Goal: Transaction & Acquisition: Purchase product/service

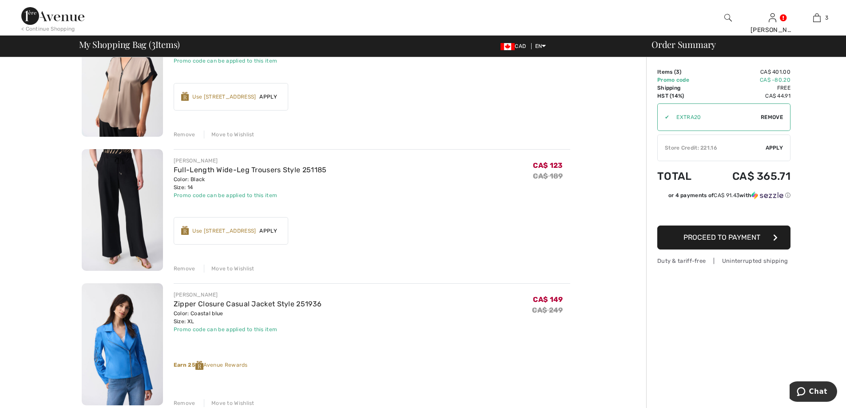
scroll to position [114, 0]
click at [262, 95] on span "Apply" at bounding box center [268, 98] width 25 height 8
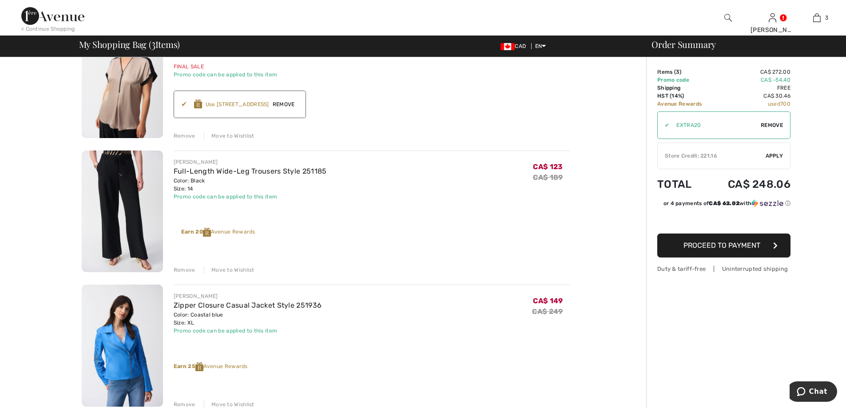
click at [774, 152] on span "Apply" at bounding box center [775, 156] width 18 height 8
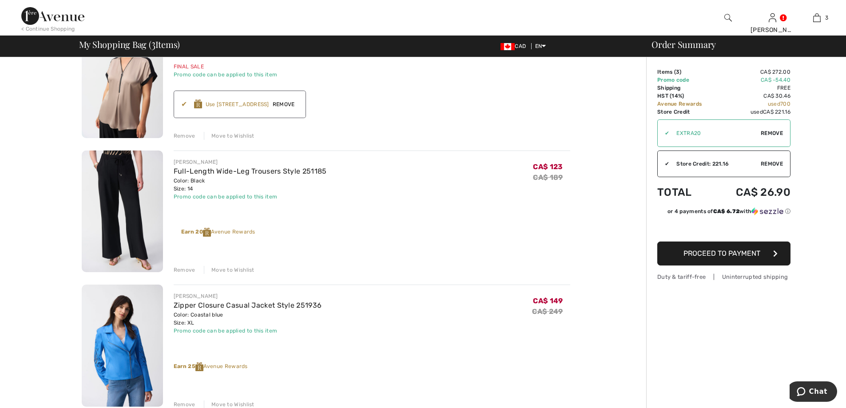
click at [750, 251] on span "Proceed to Payment" at bounding box center [722, 253] width 77 height 8
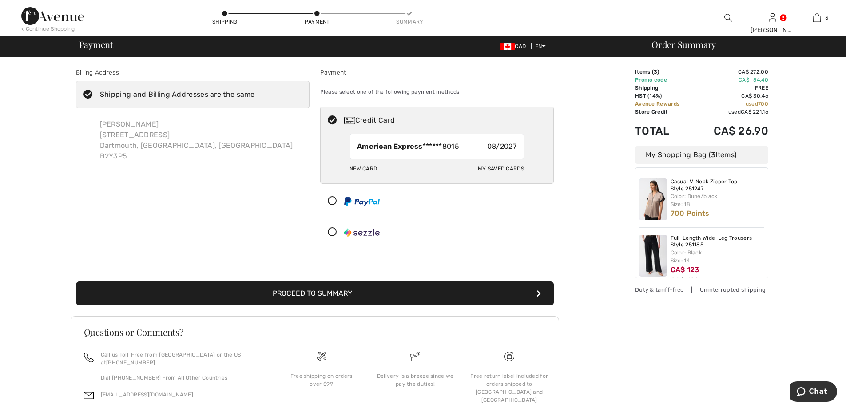
click at [363, 167] on div "New Card" at bounding box center [364, 168] width 28 height 15
radio input "true"
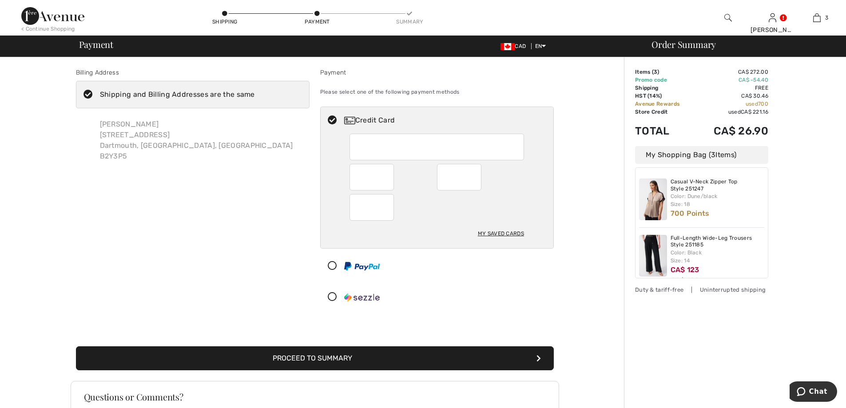
click at [323, 357] on button "Proceed to Summary" at bounding box center [315, 358] width 478 height 24
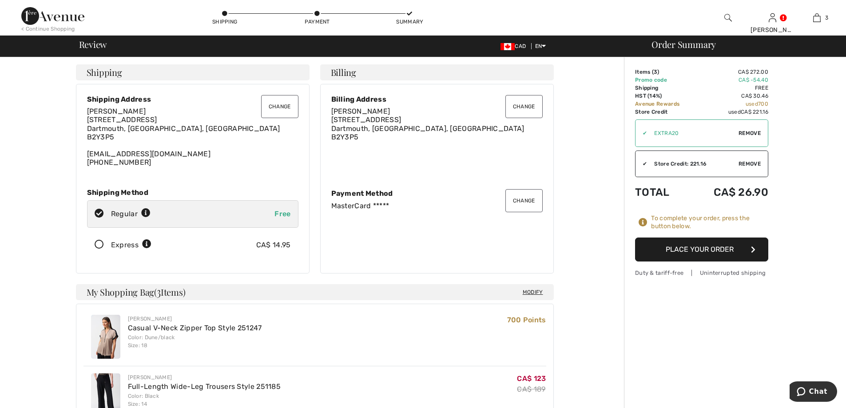
click at [706, 245] on button "Place Your Order" at bounding box center [701, 250] width 133 height 24
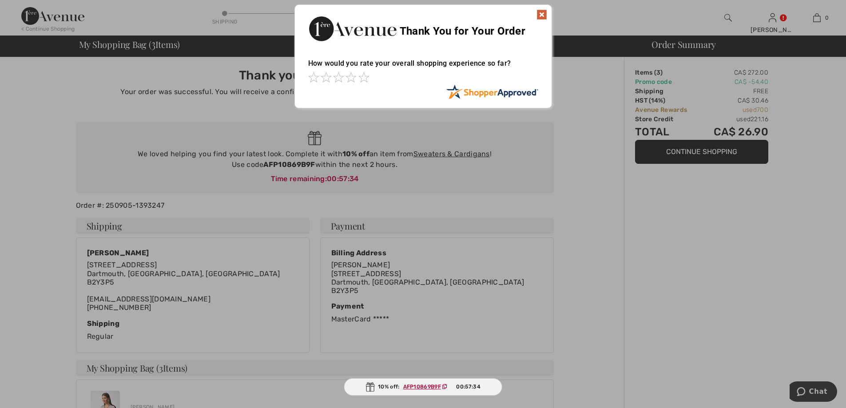
click at [542, 12] on img at bounding box center [542, 14] width 11 height 11
